Goal: Task Accomplishment & Management: Use online tool/utility

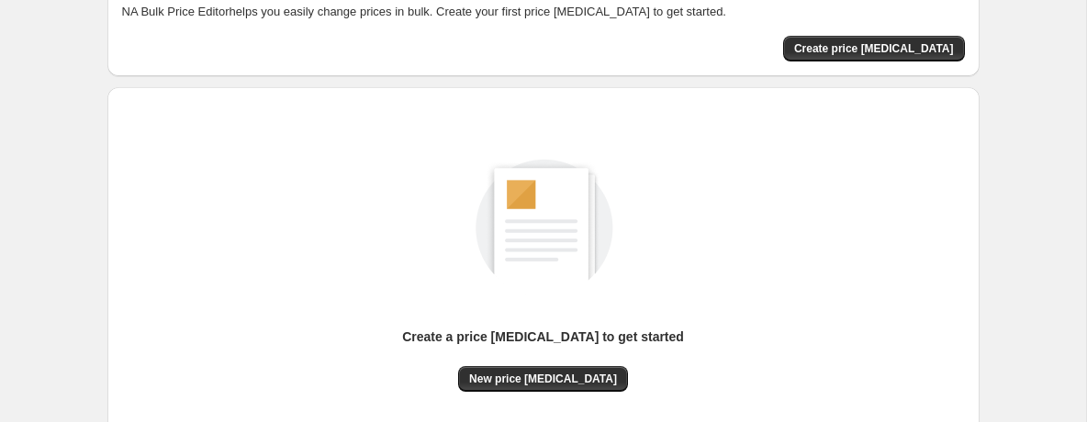
scroll to position [265, 0]
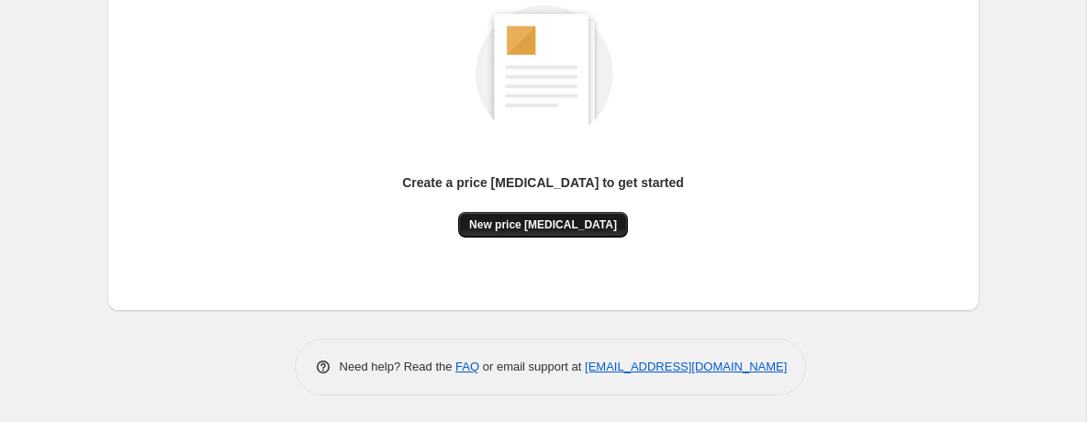
click at [533, 226] on span "New price [MEDICAL_DATA]" at bounding box center [543, 225] width 148 height 15
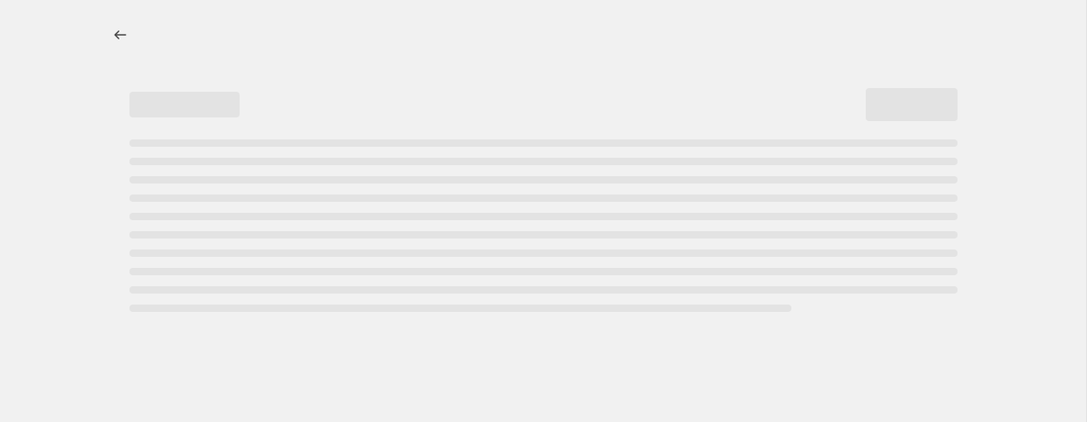
select select "percentage"
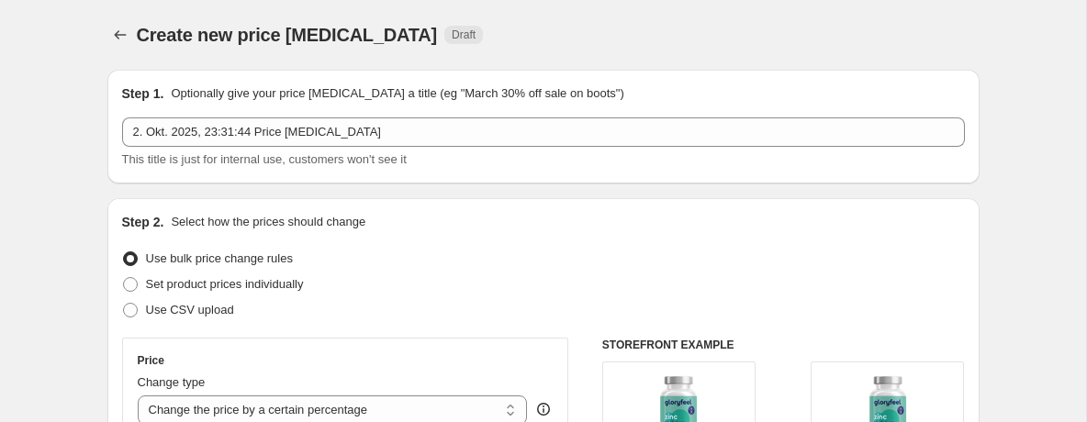
click at [233, 114] on div "Step 1. Optionally give your price [MEDICAL_DATA] a title (eg "March 30% off sa…" at bounding box center [543, 126] width 843 height 84
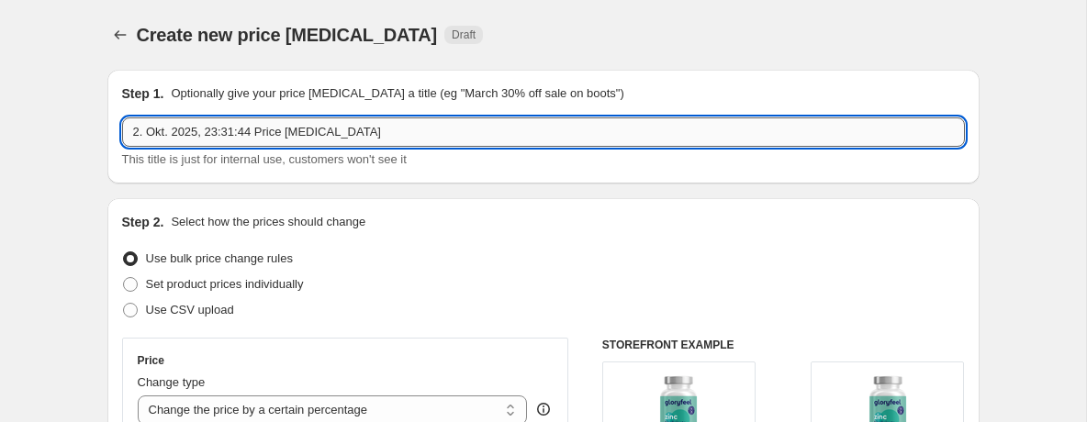
click at [233, 129] on input "2. Okt. 2025, 23:31:44 Price [MEDICAL_DATA]" at bounding box center [543, 132] width 843 height 29
type input "Prime Day Fall 07.-08.10.2025"
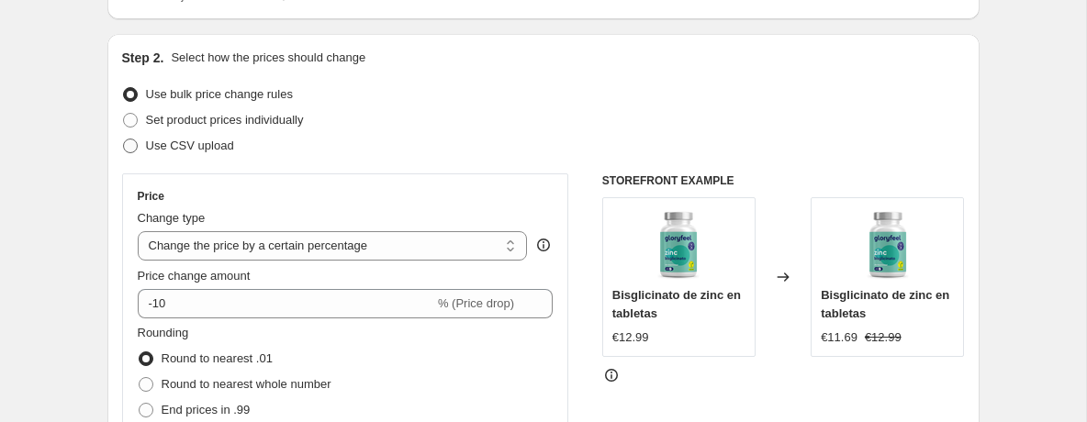
click at [203, 151] on span "Use CSV upload" at bounding box center [190, 146] width 88 height 14
click at [124, 140] on input "Use CSV upload" at bounding box center [123, 139] width 1 height 1
radio input "true"
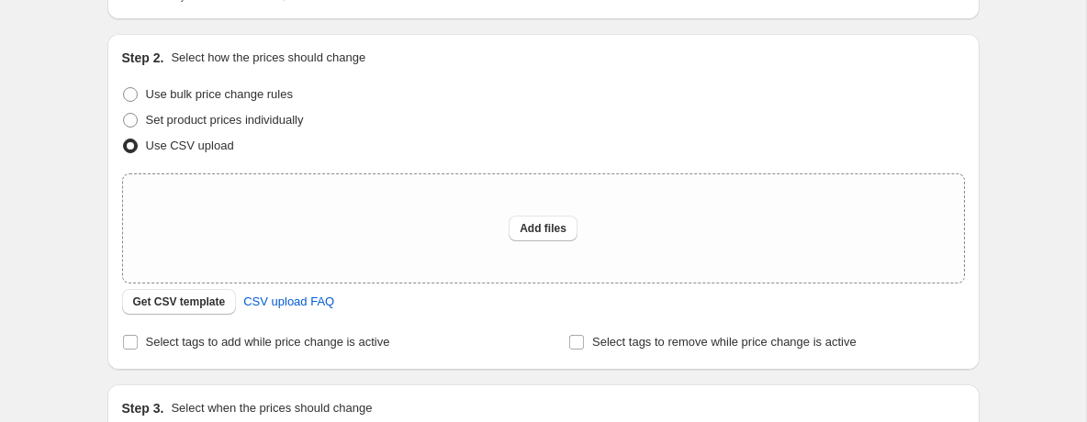
scroll to position [322, 0]
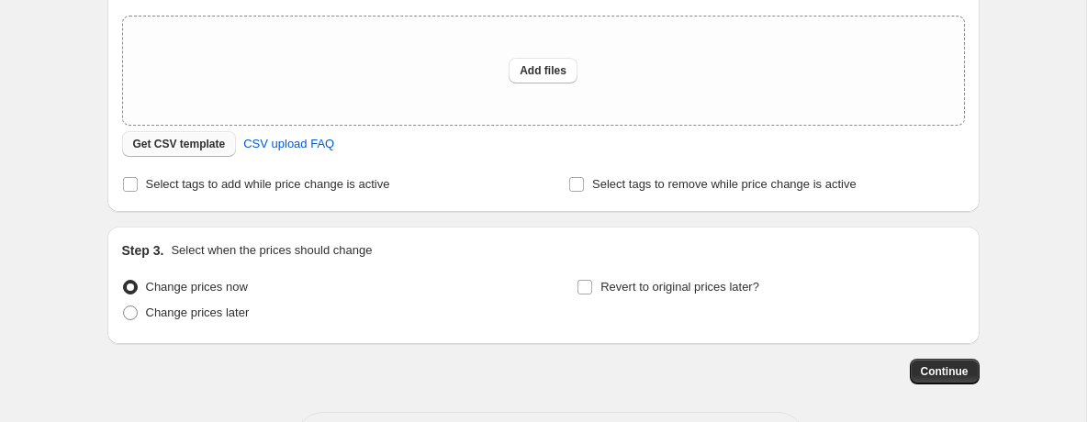
click at [196, 151] on span "Get CSV template" at bounding box center [179, 144] width 93 height 15
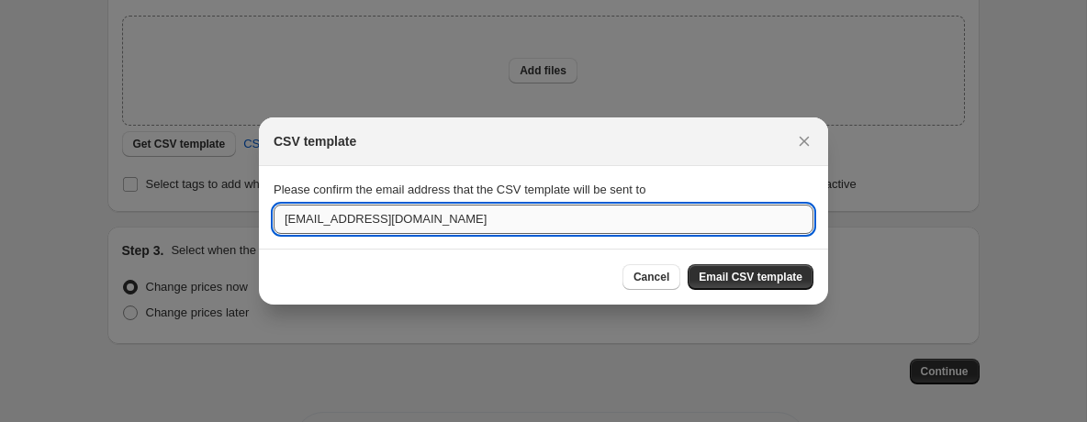
click at [297, 222] on input "[EMAIL_ADDRESS][DOMAIN_NAME]" at bounding box center [544, 219] width 540 height 29
drag, startPoint x: 297, startPoint y: 222, endPoint x: 492, endPoint y: 218, distance: 195.6
click at [492, 218] on input "[EMAIL_ADDRESS][DOMAIN_NAME]" at bounding box center [544, 219] width 540 height 29
type input "[EMAIL_ADDRESS][DOMAIN_NAME]"
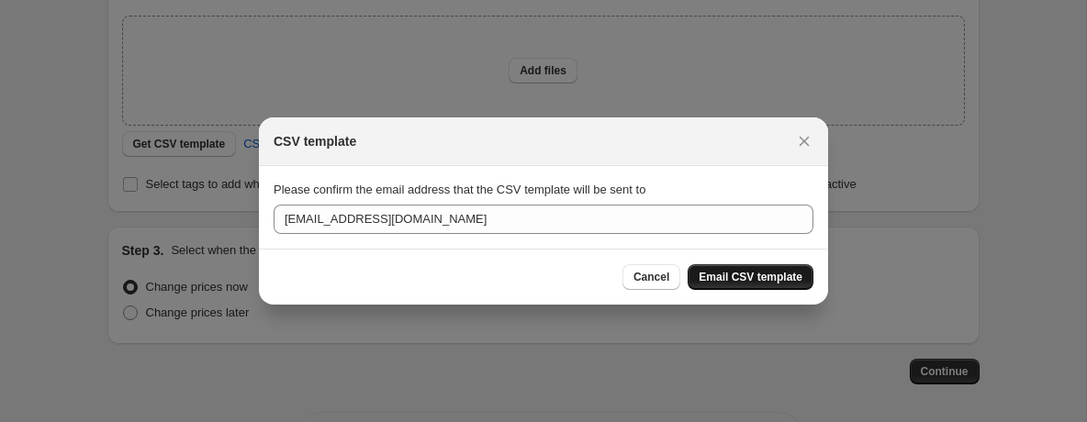
click at [712, 280] on span "Email CSV template" at bounding box center [751, 277] width 104 height 15
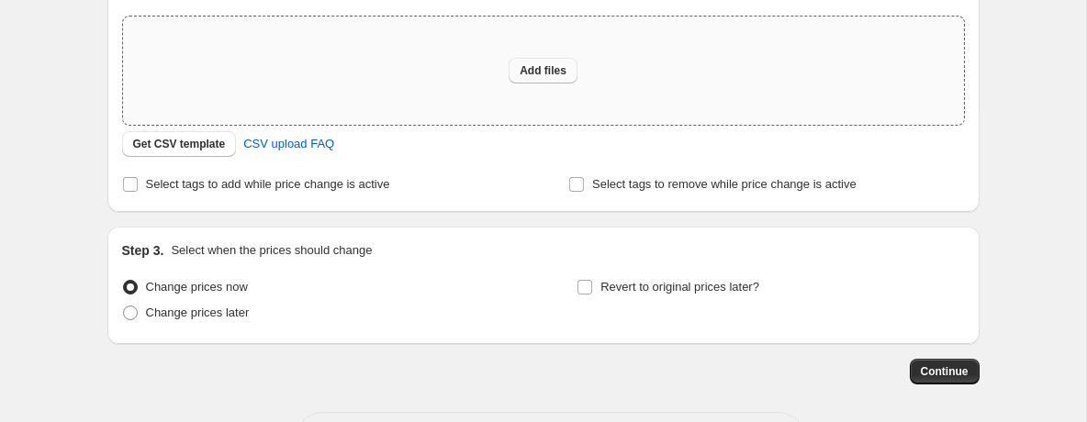
click at [524, 73] on span "Add files" at bounding box center [543, 70] width 47 height 15
type input "C:\fakepath\GF-ES_prime-day_prices.csv"
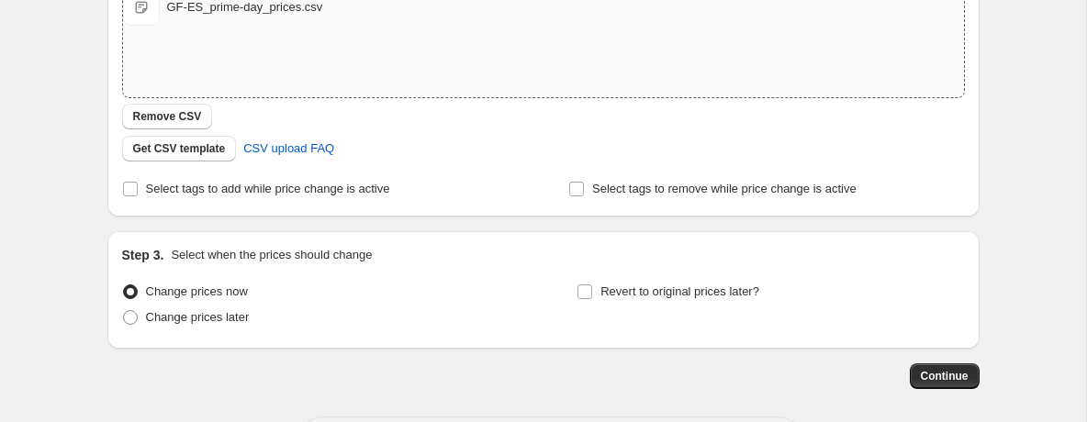
scroll to position [353, 0]
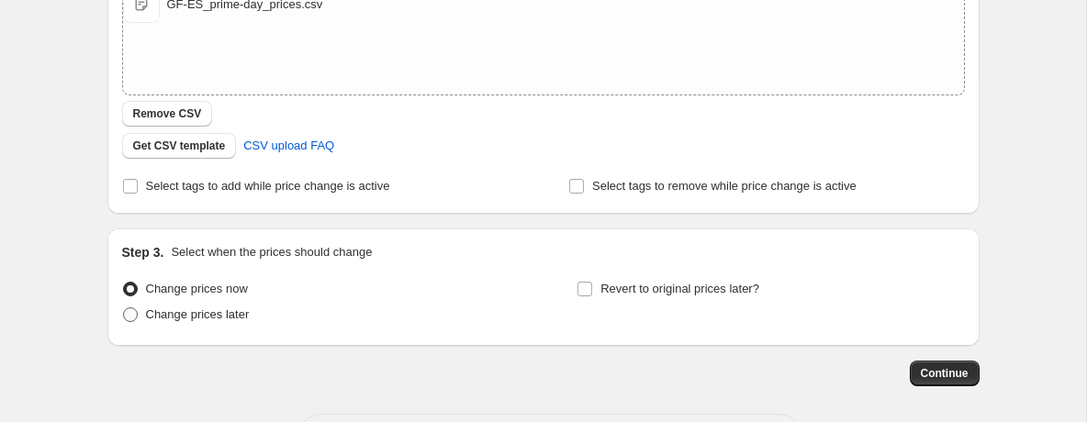
click at [211, 321] on span "Change prices later" at bounding box center [198, 315] width 104 height 18
click at [124, 308] on input "Change prices later" at bounding box center [123, 308] width 1 height 1
radio input "true"
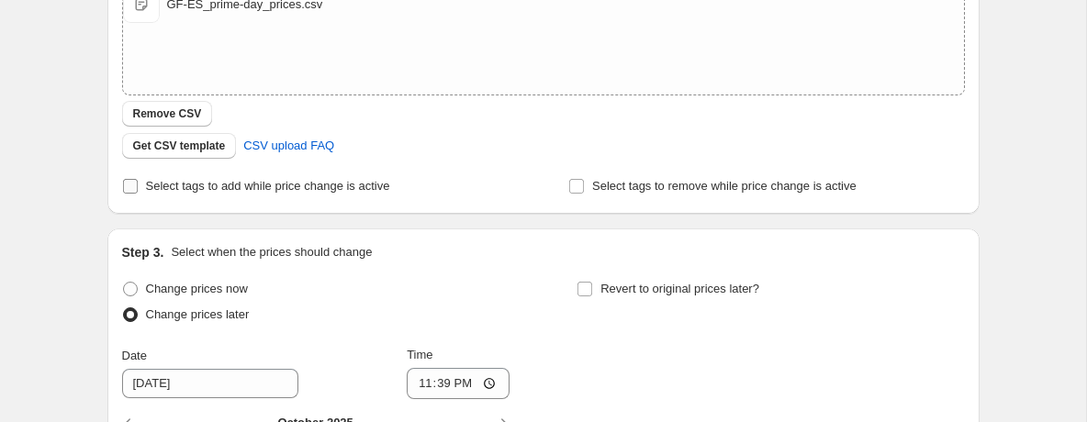
click at [303, 194] on span "Select tags to add while price change is active" at bounding box center [268, 186] width 244 height 18
click at [138, 194] on input "Select tags to add while price change is active" at bounding box center [130, 186] width 15 height 15
checkbox input "true"
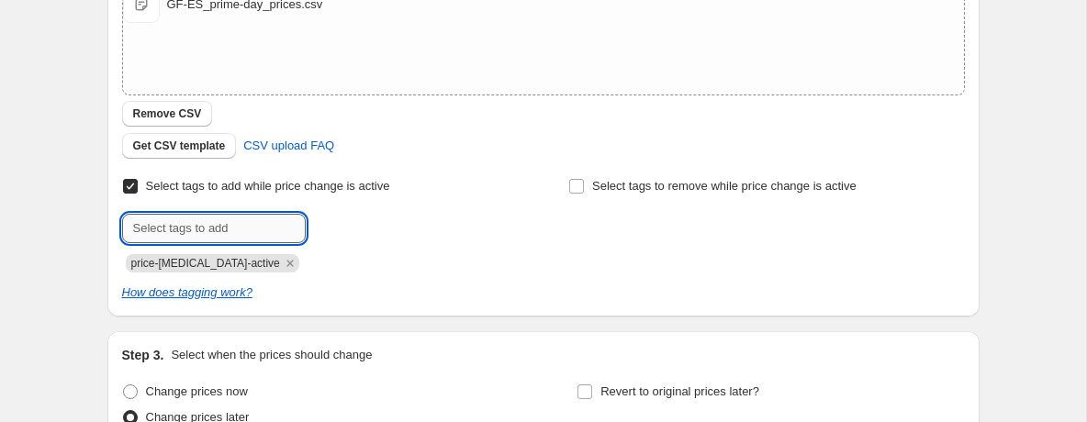
click at [195, 224] on input "text" at bounding box center [214, 228] width 184 height 29
click at [382, 221] on div at bounding box center [320, 228] width 396 height 29
click at [282, 257] on icon "Remove price-change-job-active" at bounding box center [290, 263] width 17 height 17
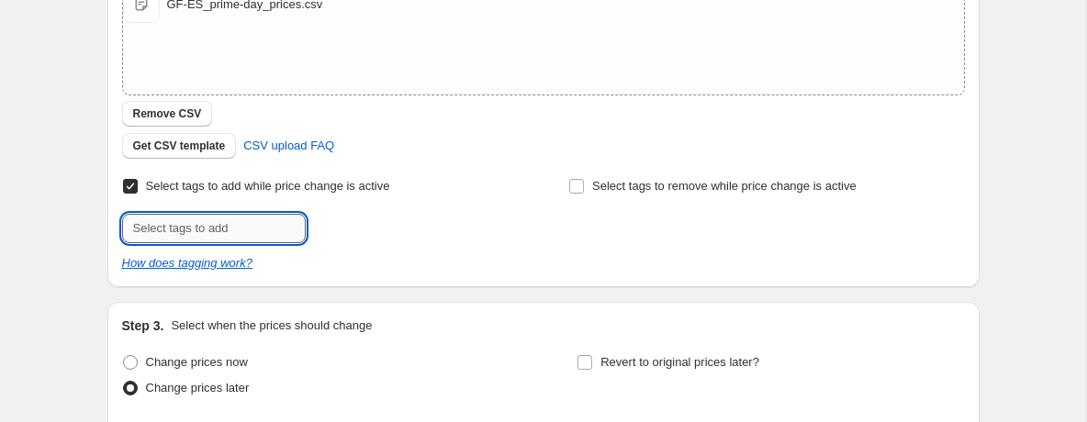
click at [264, 238] on input "text" at bounding box center [214, 228] width 184 height 29
type input "Prime-Day-Fall_2025-10"
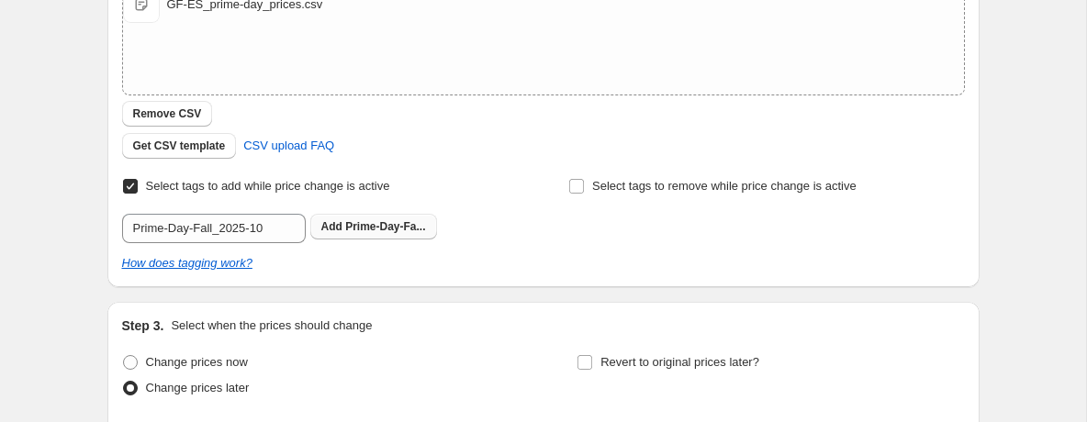
click at [394, 225] on span "Prime-Day-Fa..." at bounding box center [385, 226] width 80 height 13
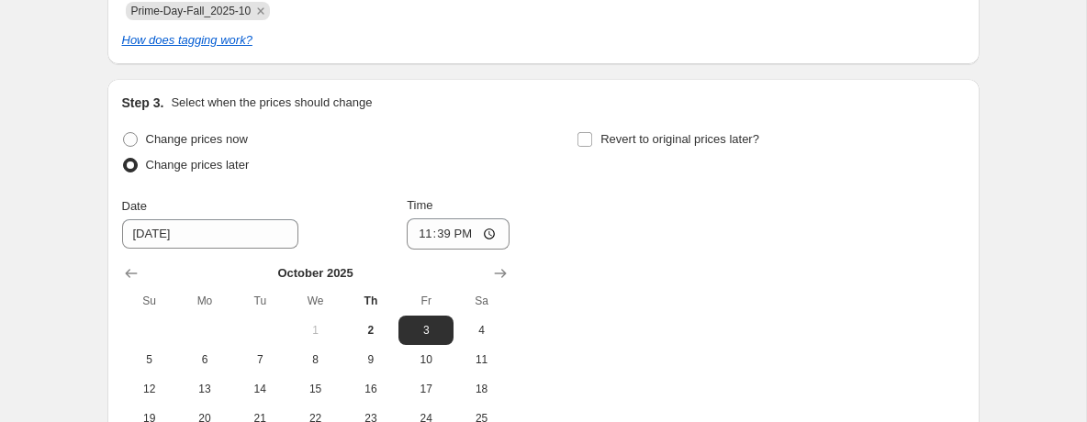
scroll to position [637, 0]
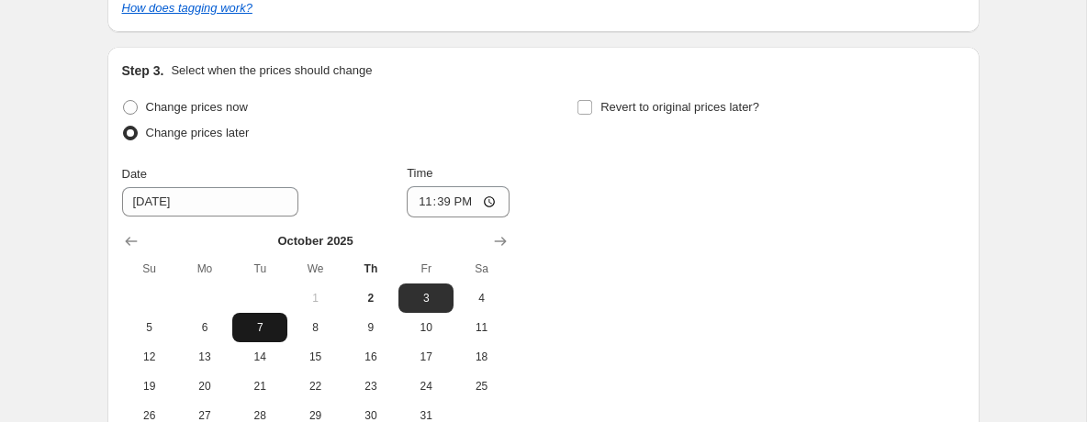
click at [255, 323] on span "7" at bounding box center [260, 327] width 40 height 15
type input "[DATE]"
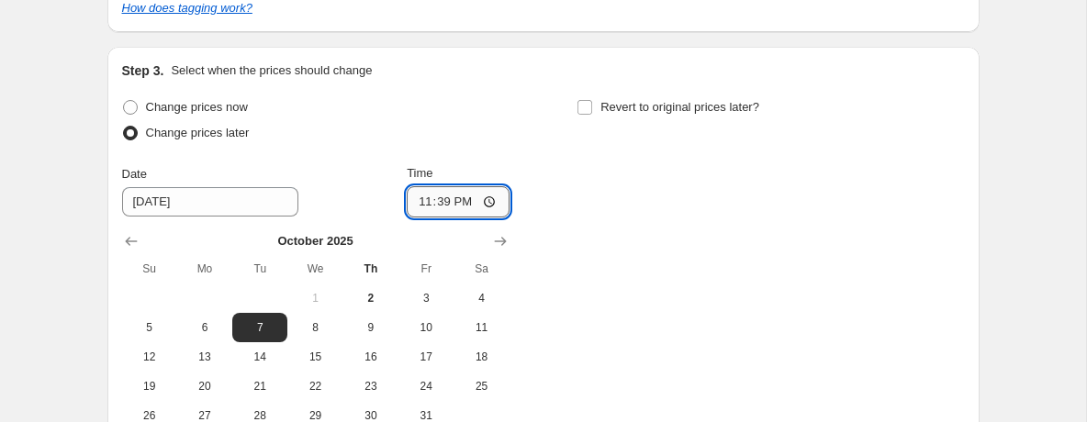
click at [433, 206] on input "23:39" at bounding box center [458, 201] width 103 height 31
click at [465, 201] on input "00:39" at bounding box center [458, 201] width 103 height 31
type input "00:00"
click at [588, 112] on input "Revert to original prices later?" at bounding box center [585, 107] width 15 height 15
checkbox input "true"
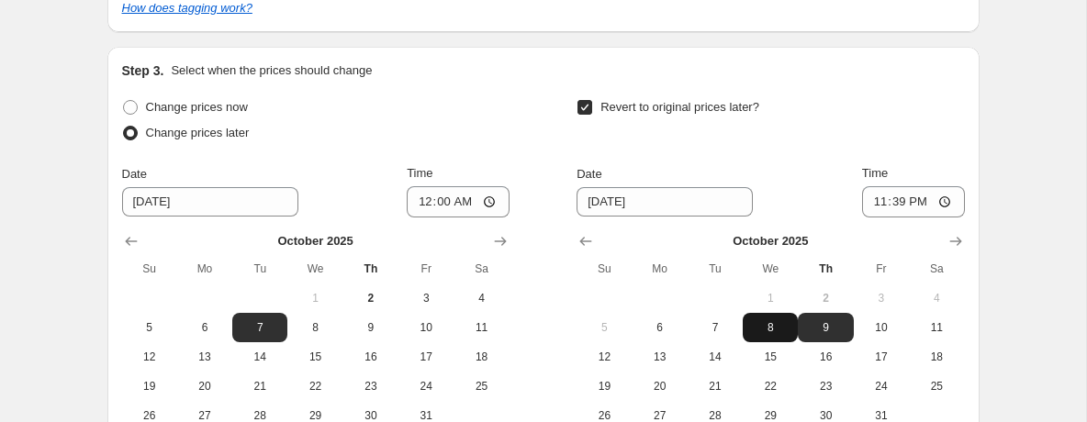
click at [768, 329] on span "8" at bounding box center [770, 327] width 40 height 15
type input "[DATE]"
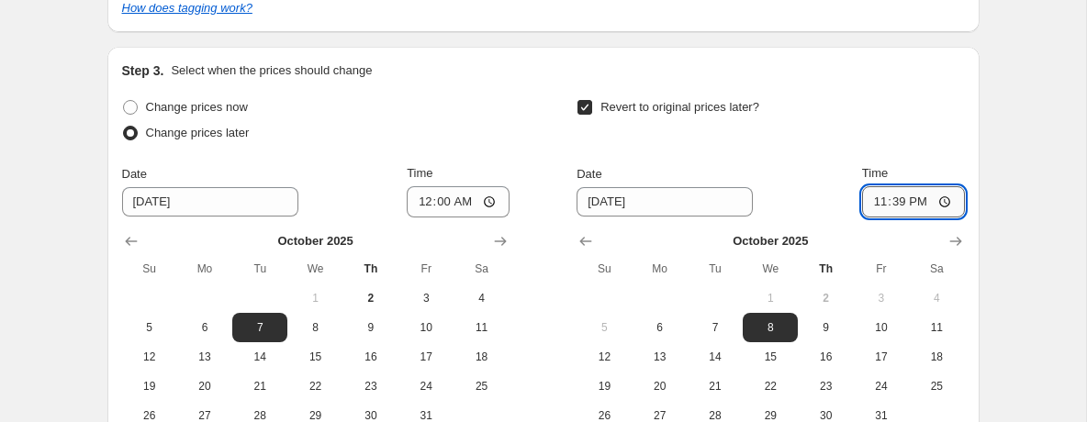
click at [895, 196] on input "23:39" at bounding box center [913, 201] width 103 height 31
click at [926, 199] on input "00:39" at bounding box center [913, 201] width 103 height 31
type input "00:00"
click at [975, 161] on div "Step 3. Select when the prices should change Change prices now Change prices la…" at bounding box center [543, 263] width 872 height 432
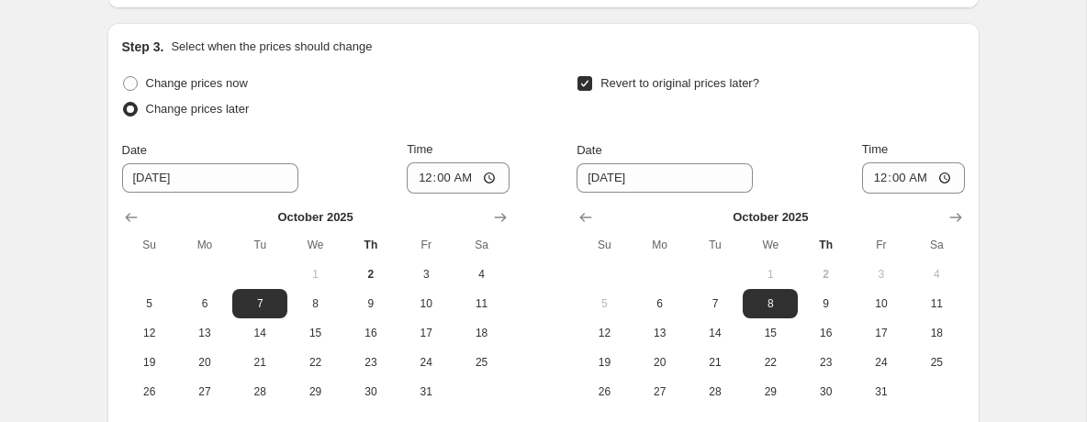
scroll to position [678, 0]
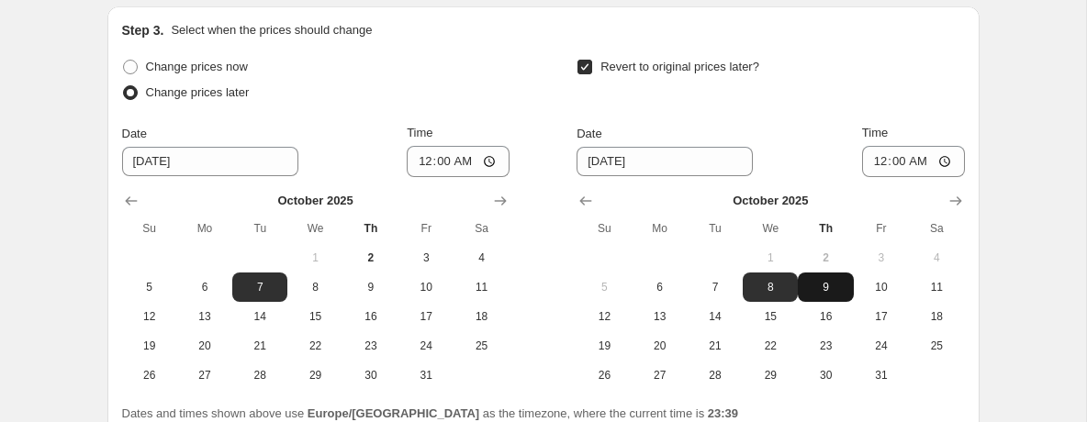
click at [843, 288] on span "9" at bounding box center [825, 287] width 40 height 15
type input "[DATE]"
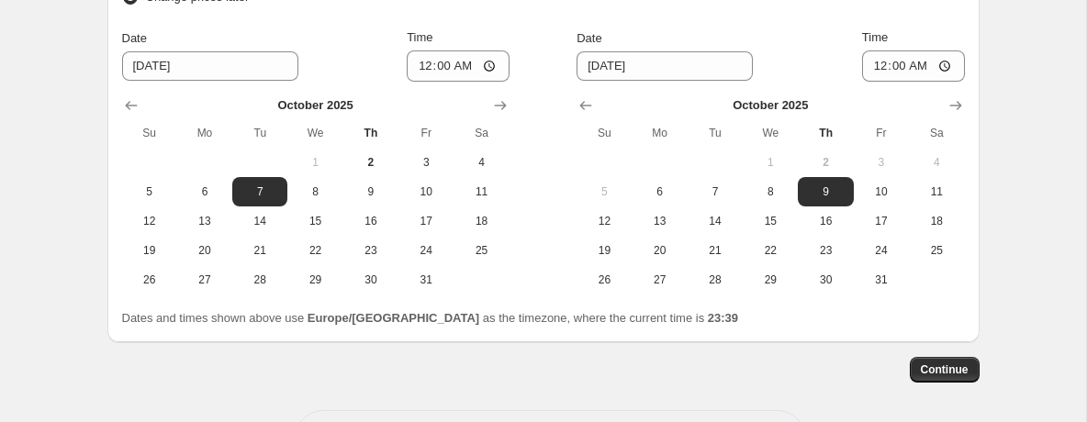
scroll to position [846, 0]
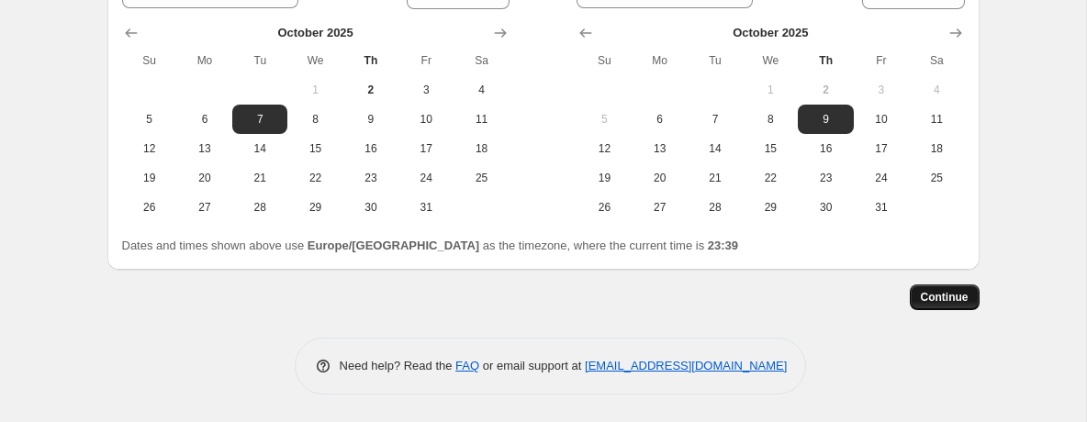
click at [956, 300] on span "Continue" at bounding box center [945, 297] width 48 height 15
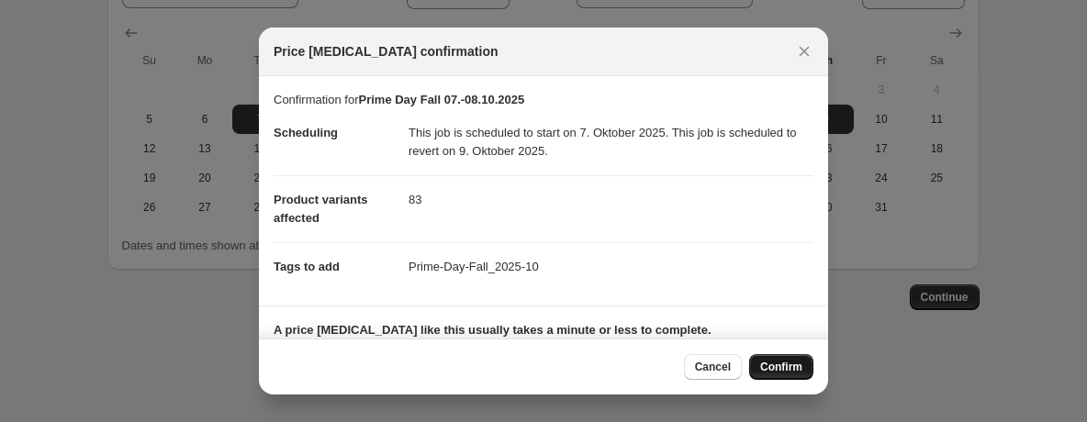
click at [793, 366] on span "Confirm" at bounding box center [781, 367] width 42 height 15
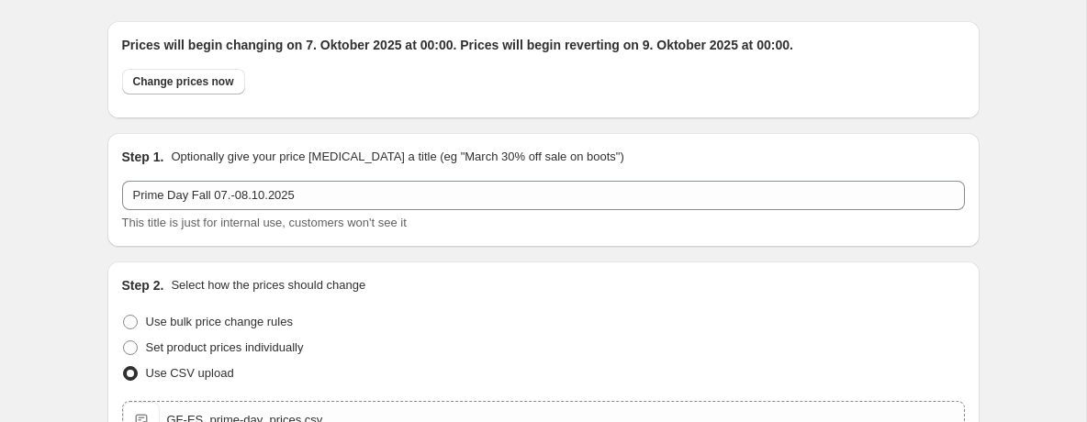
scroll to position [54, 0]
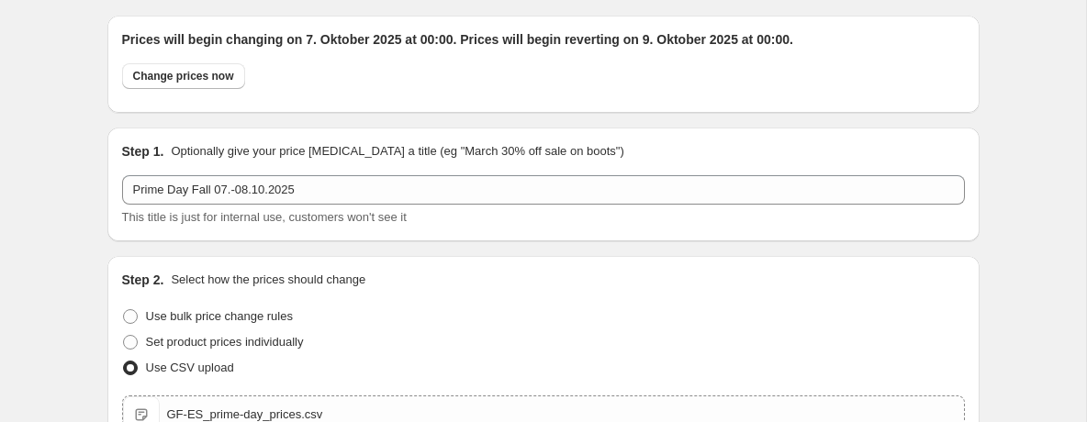
click at [706, 288] on div "Step 2. Select how the prices should change" at bounding box center [543, 280] width 843 height 18
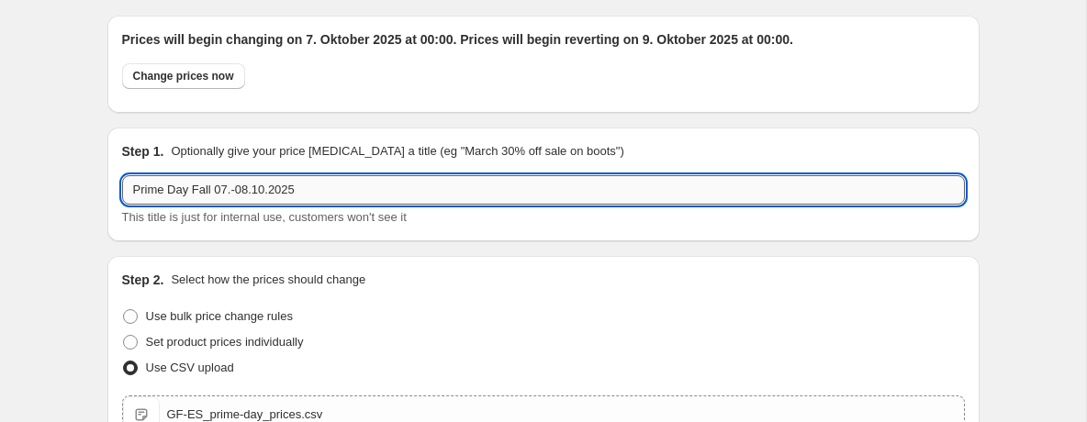
click at [686, 193] on input "Prime Day Fall 07.-08.10.2025" at bounding box center [543, 189] width 843 height 29
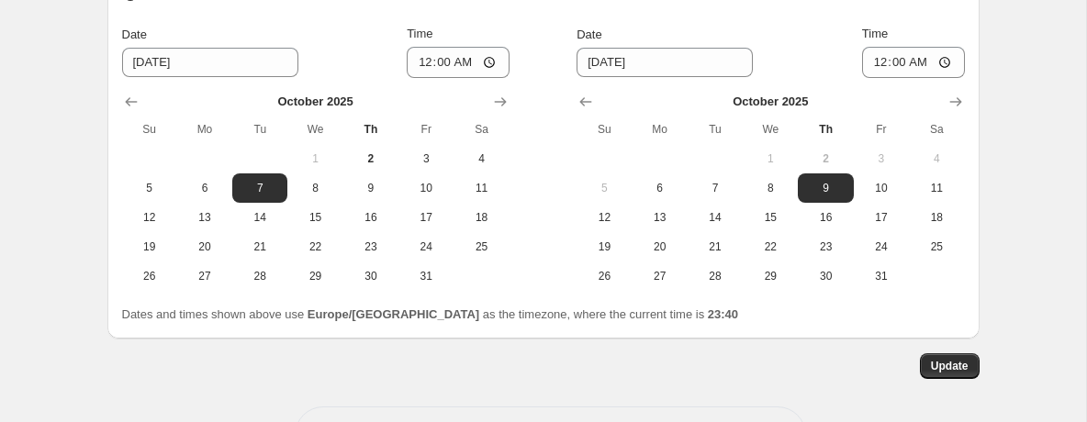
scroll to position [958, 0]
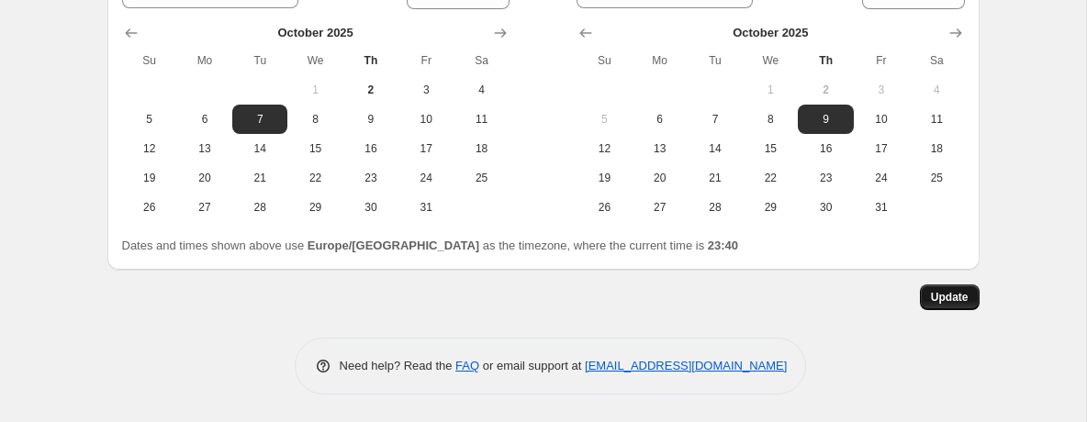
click at [969, 292] on button "Update" at bounding box center [950, 298] width 60 height 26
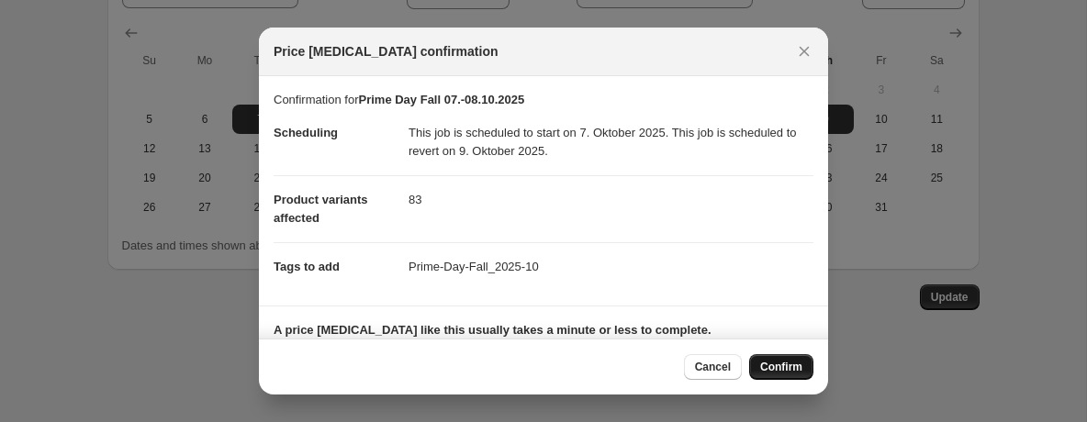
click at [792, 370] on span "Confirm" at bounding box center [781, 367] width 42 height 15
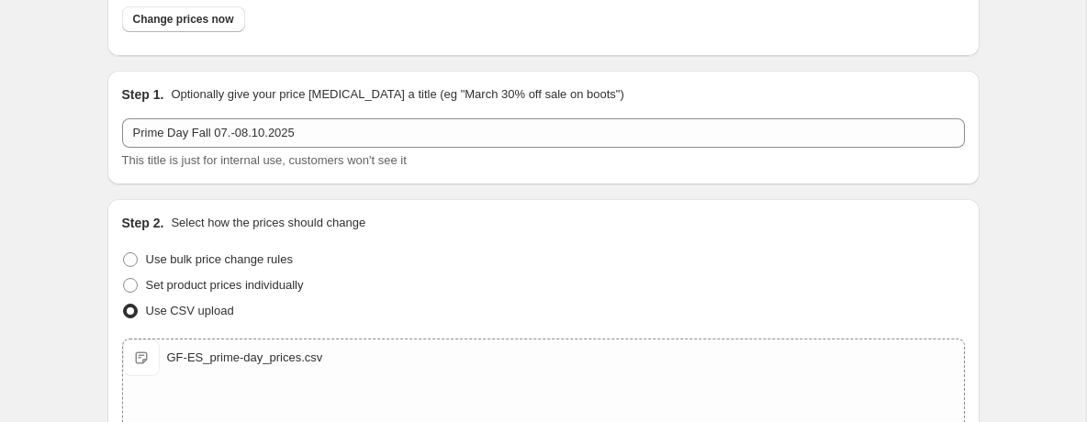
scroll to position [0, 0]
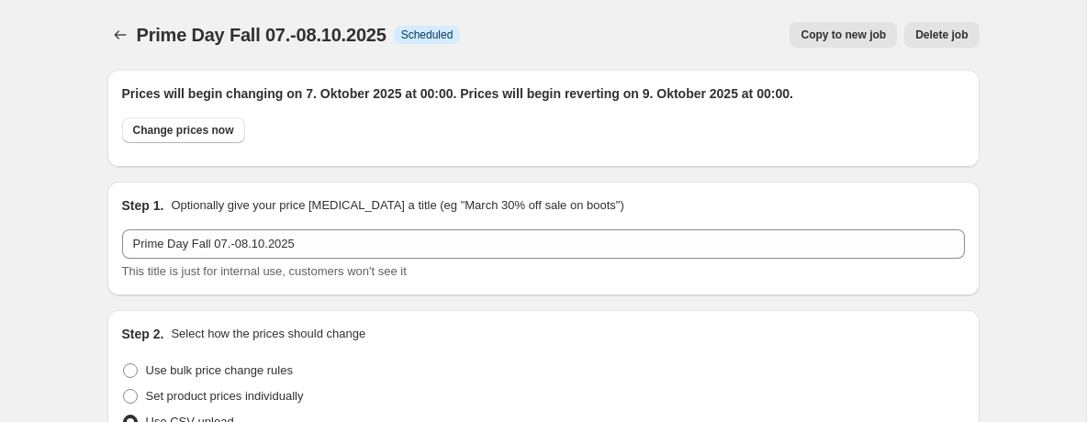
click at [308, 228] on div "Step 1. Optionally give your price [MEDICAL_DATA] a title (eg "March 30% off sa…" at bounding box center [543, 238] width 843 height 84
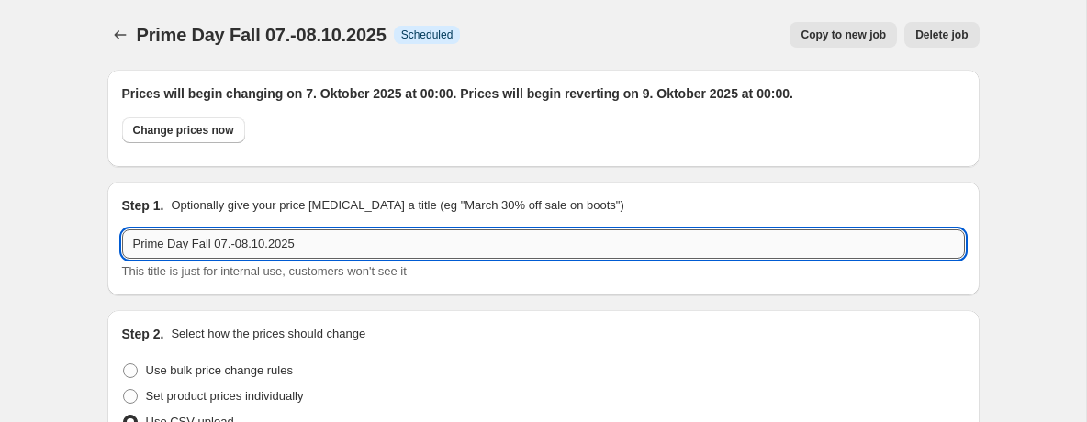
click at [311, 232] on input "Prime Day Fall 07.-08.10.2025" at bounding box center [543, 244] width 843 height 29
click at [320, 241] on input "Prime Day Fall 07.-08.10.2025" at bounding box center [543, 244] width 843 height 29
click at [218, 274] on span "This title is just for internal use, customers won't see it" at bounding box center [264, 271] width 285 height 14
click at [232, 248] on input "text" at bounding box center [543, 244] width 843 height 29
type input "Prime Day Fall 07.-08.10.2025"
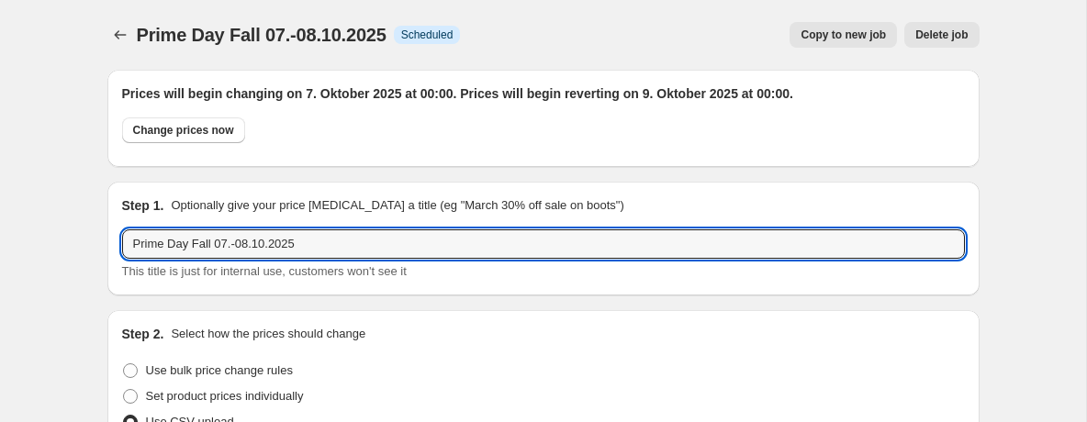
click at [405, 288] on div "Step 1. Optionally give your price [MEDICAL_DATA] a title (eg "March 30% off sa…" at bounding box center [543, 239] width 872 height 114
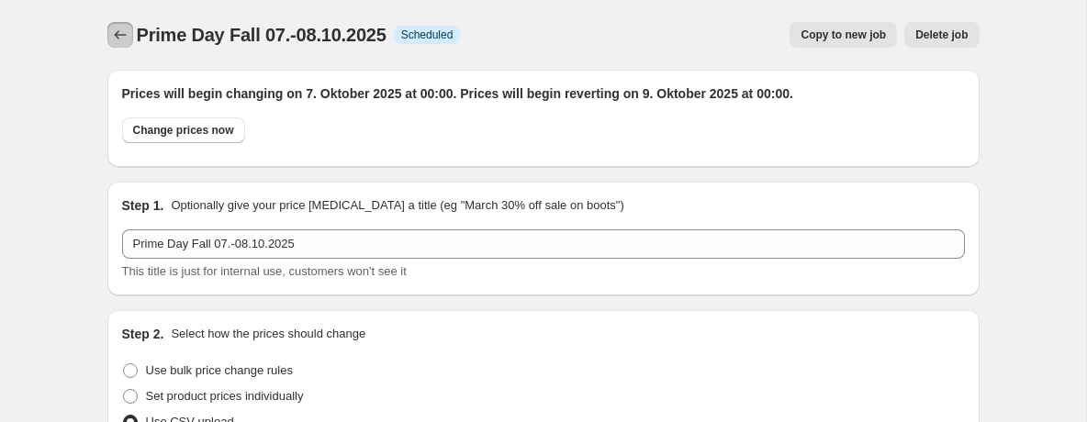
click at [122, 35] on icon "Price change jobs" at bounding box center [120, 35] width 18 height 18
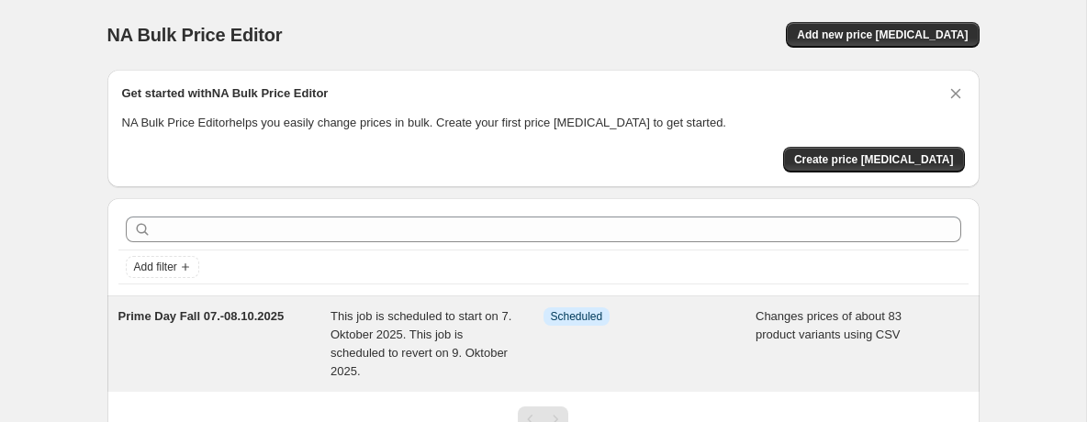
scroll to position [151, 0]
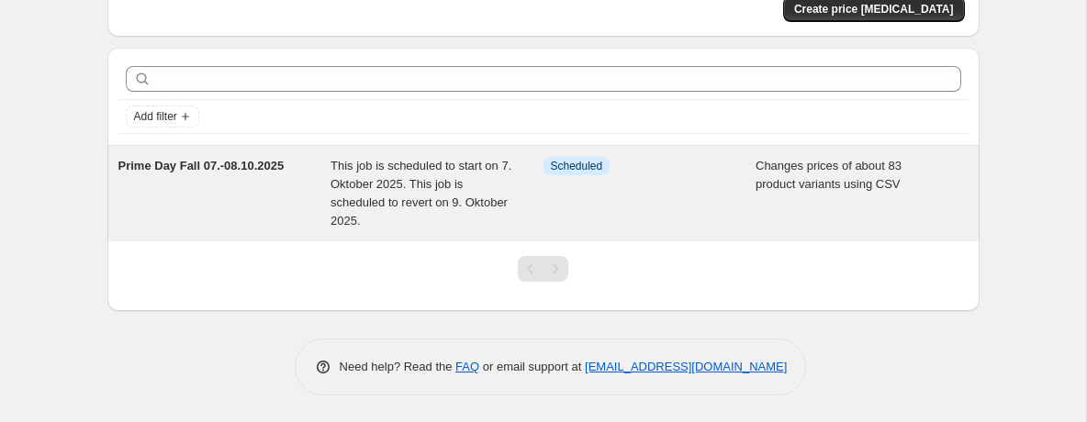
click at [689, 222] on div "Info Scheduled" at bounding box center [650, 193] width 213 height 73
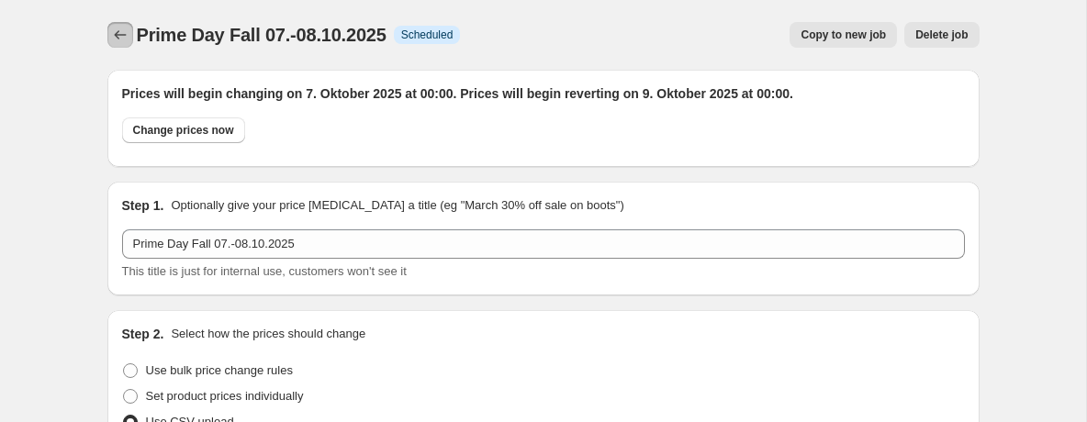
click at [122, 28] on icon "Price change jobs" at bounding box center [120, 35] width 18 height 18
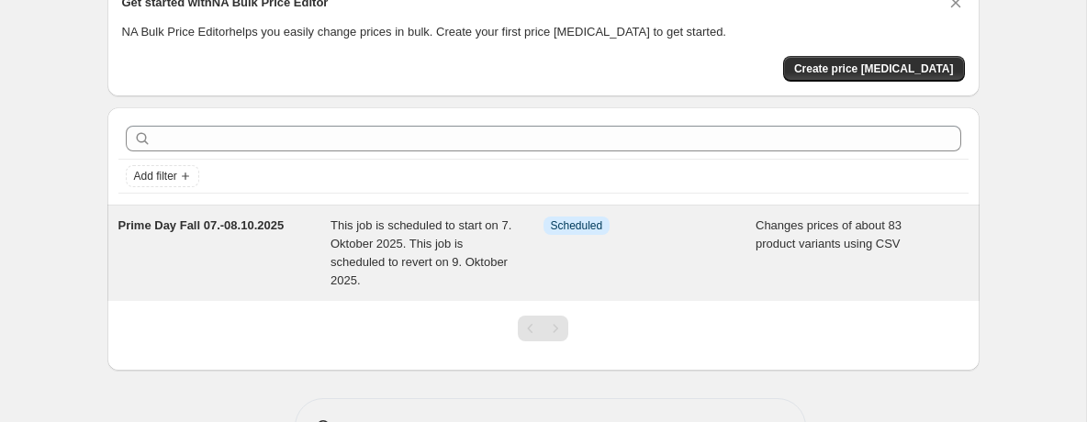
scroll to position [98, 0]
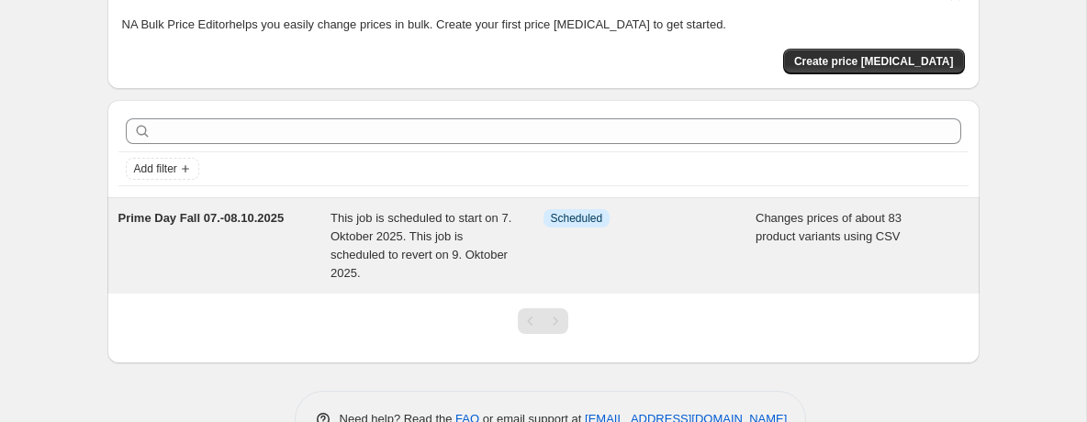
click at [717, 231] on div "Info Scheduled" at bounding box center [650, 245] width 213 height 73
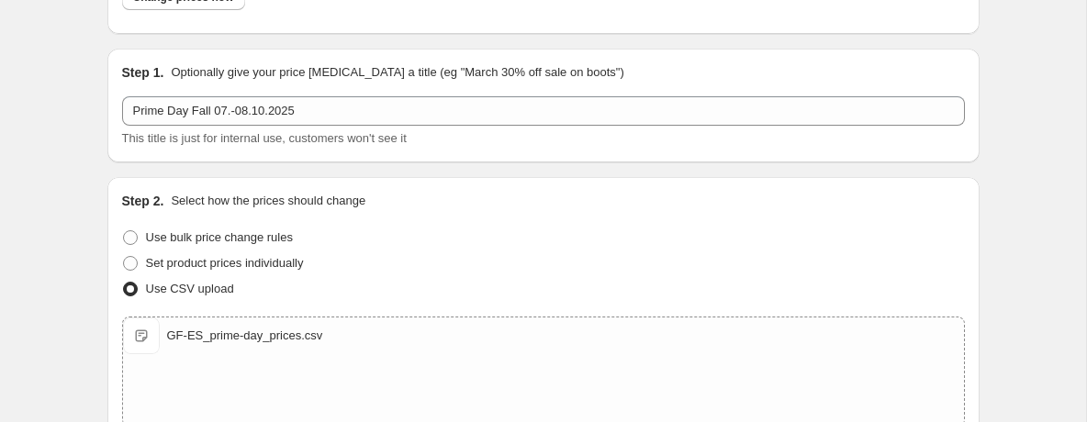
scroll to position [171, 0]
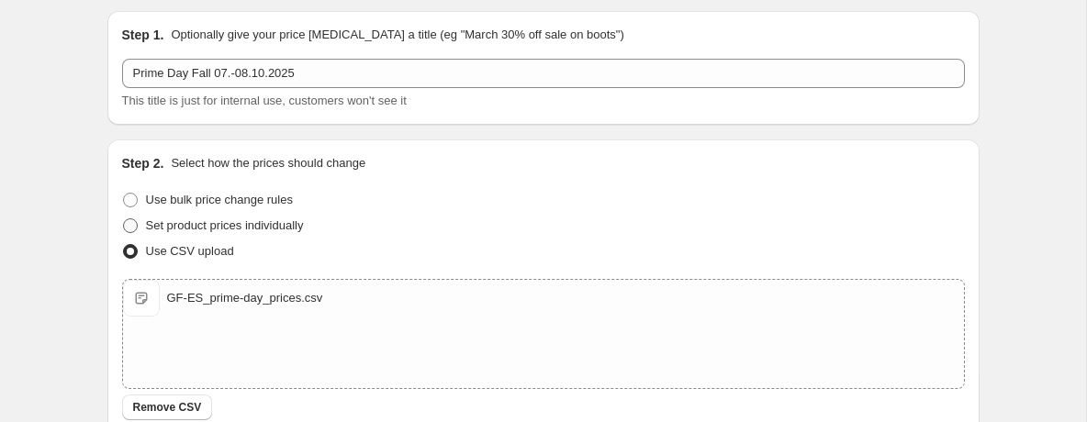
click at [174, 230] on span "Set product prices individually" at bounding box center [225, 226] width 158 height 14
click at [124, 219] on input "Set product prices individually" at bounding box center [123, 219] width 1 height 1
radio input "true"
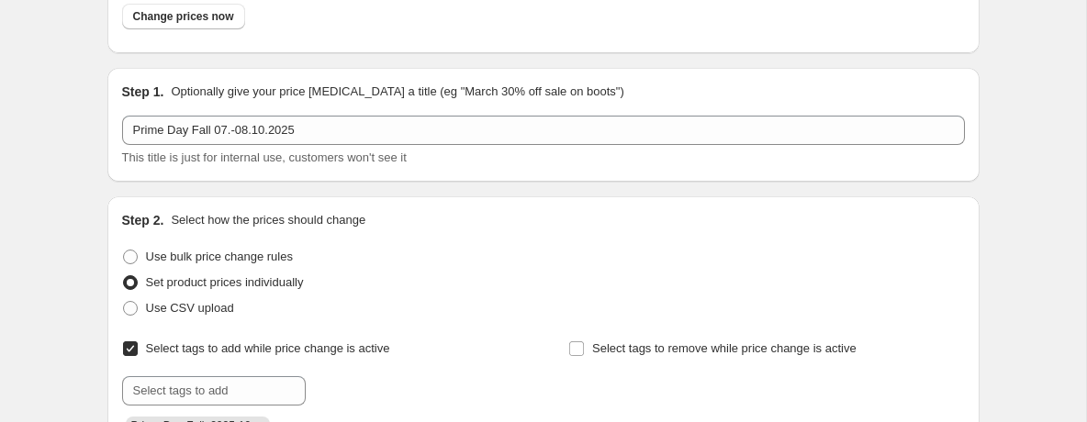
scroll to position [0, 0]
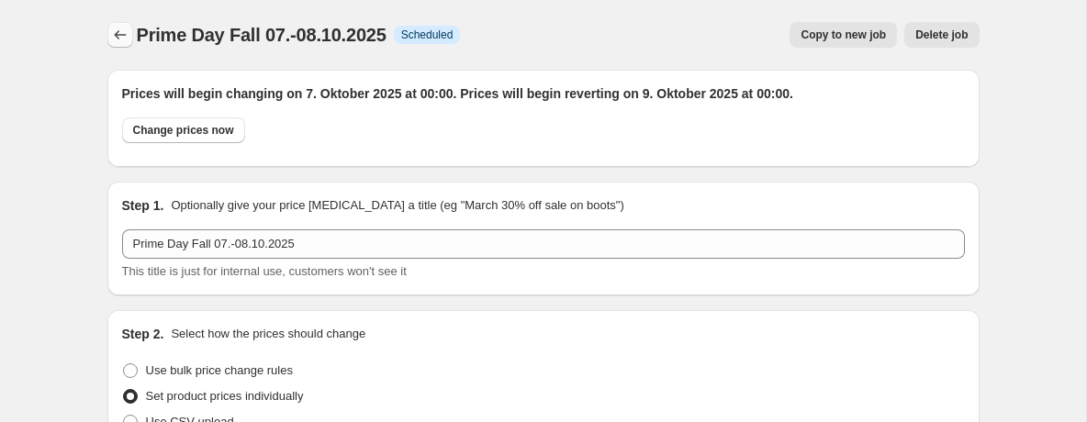
click at [117, 27] on icon "Price change jobs" at bounding box center [120, 35] width 18 height 18
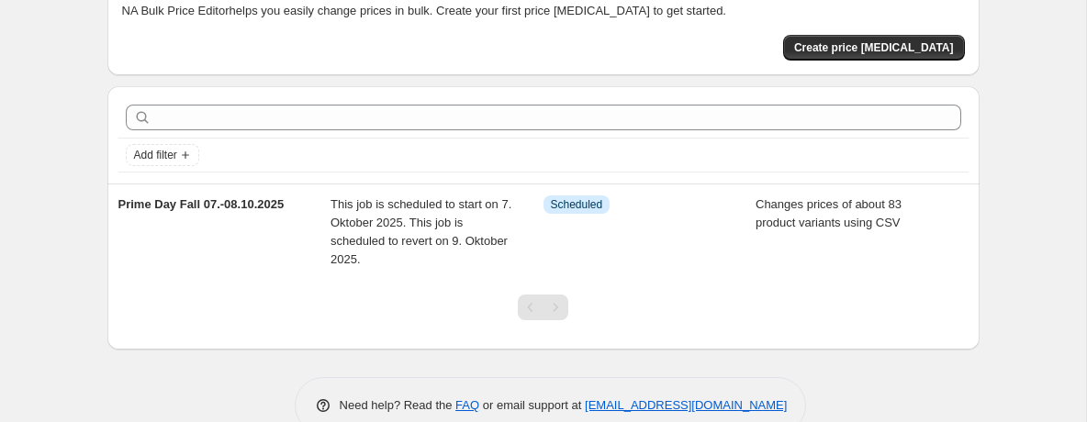
scroll to position [117, 0]
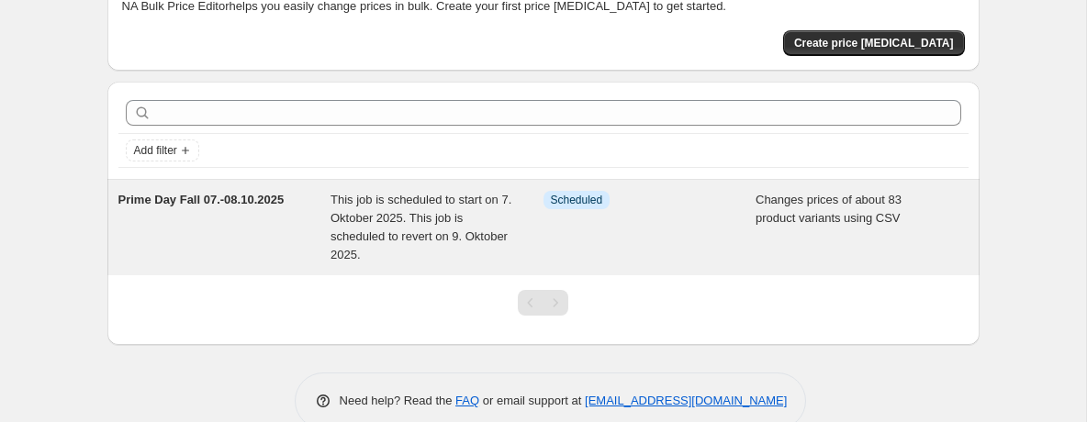
click at [465, 219] on span "This job is scheduled to start on 7. Oktober 2025. This job is scheduled to rev…" at bounding box center [421, 227] width 181 height 69
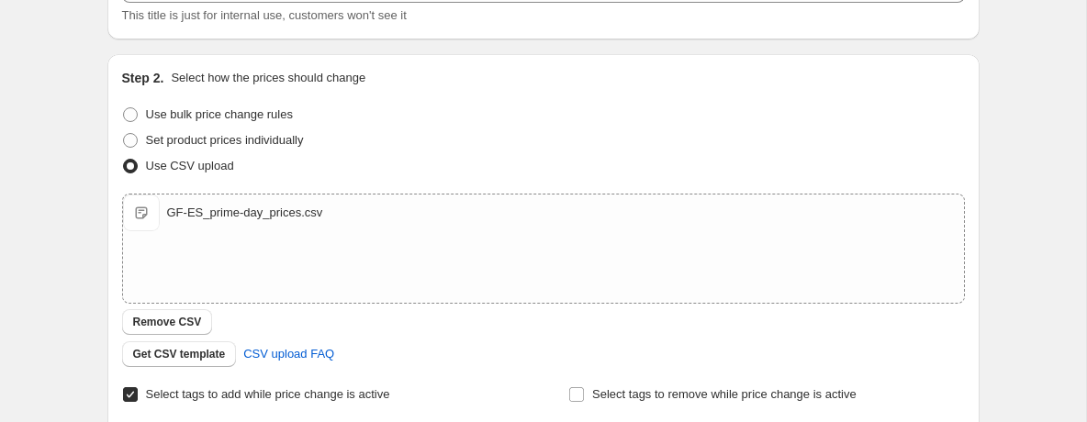
scroll to position [275, 0]
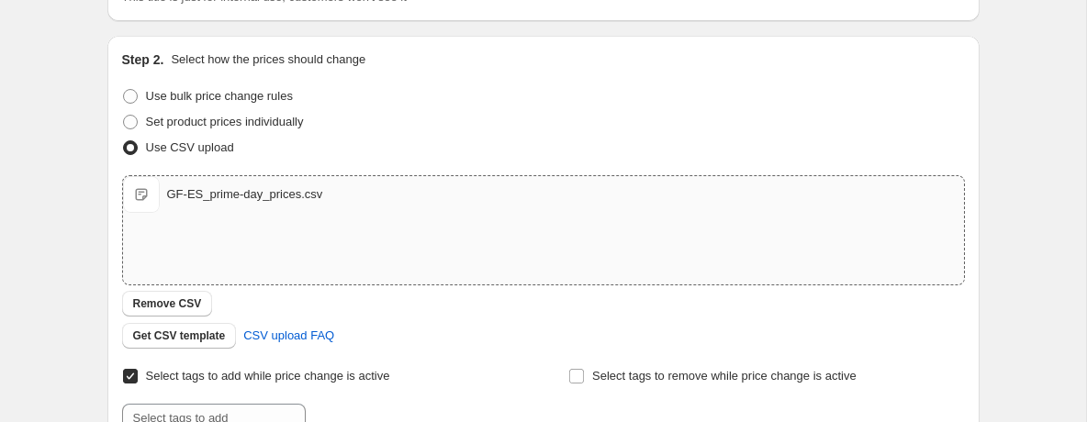
click at [280, 197] on div "GF-ES_prime-day_prices.csv" at bounding box center [245, 194] width 156 height 18
click at [140, 191] on span "GF-ES_prime-day_prices.csv" at bounding box center [141, 194] width 37 height 37
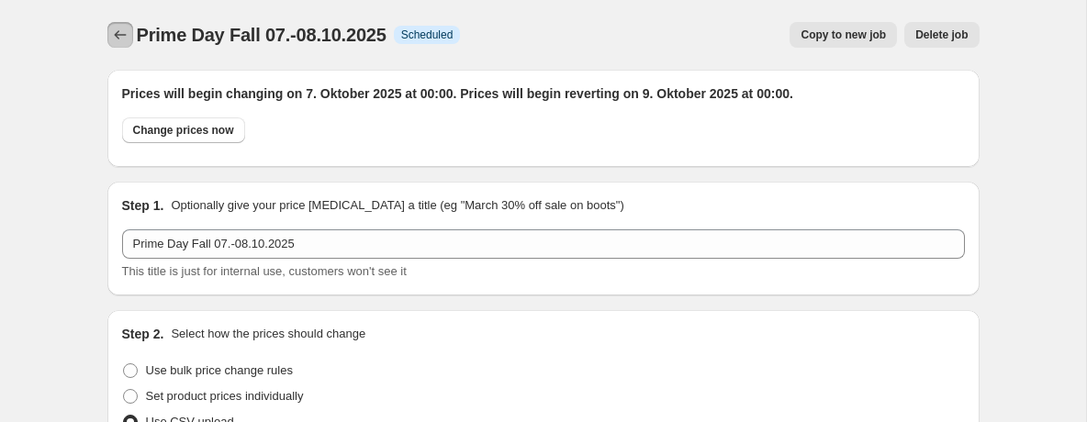
click at [115, 31] on icon "Price change jobs" at bounding box center [120, 35] width 18 height 18
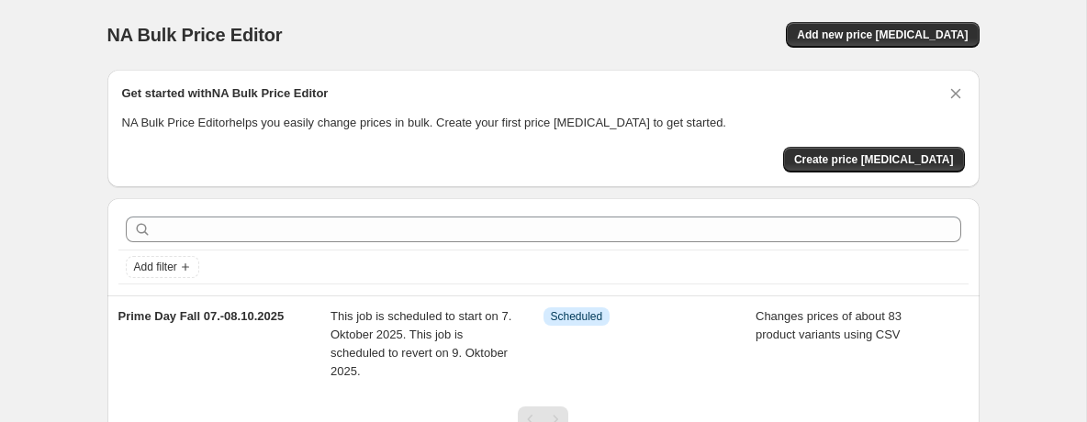
click at [966, 99] on div "Get started with NA Bulk Price Editor NA Bulk Price Editor helps you easily cha…" at bounding box center [543, 129] width 872 height 118
click at [957, 94] on icon "Dismiss card" at bounding box center [956, 93] width 18 height 18
